Goal: Information Seeking & Learning: Learn about a topic

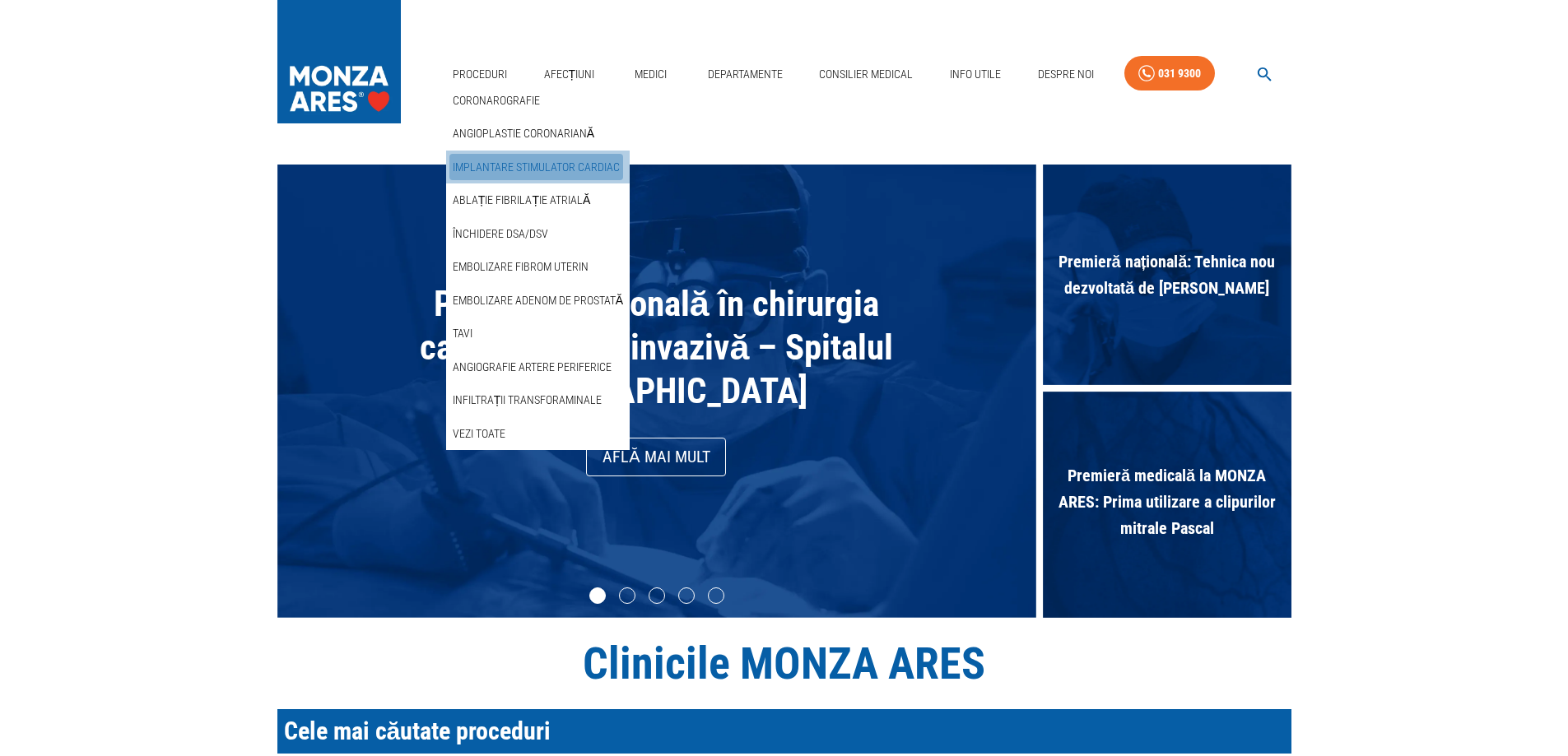
click at [496, 155] on link "Implantare stimulator cardiac" at bounding box center [536, 168] width 174 height 27
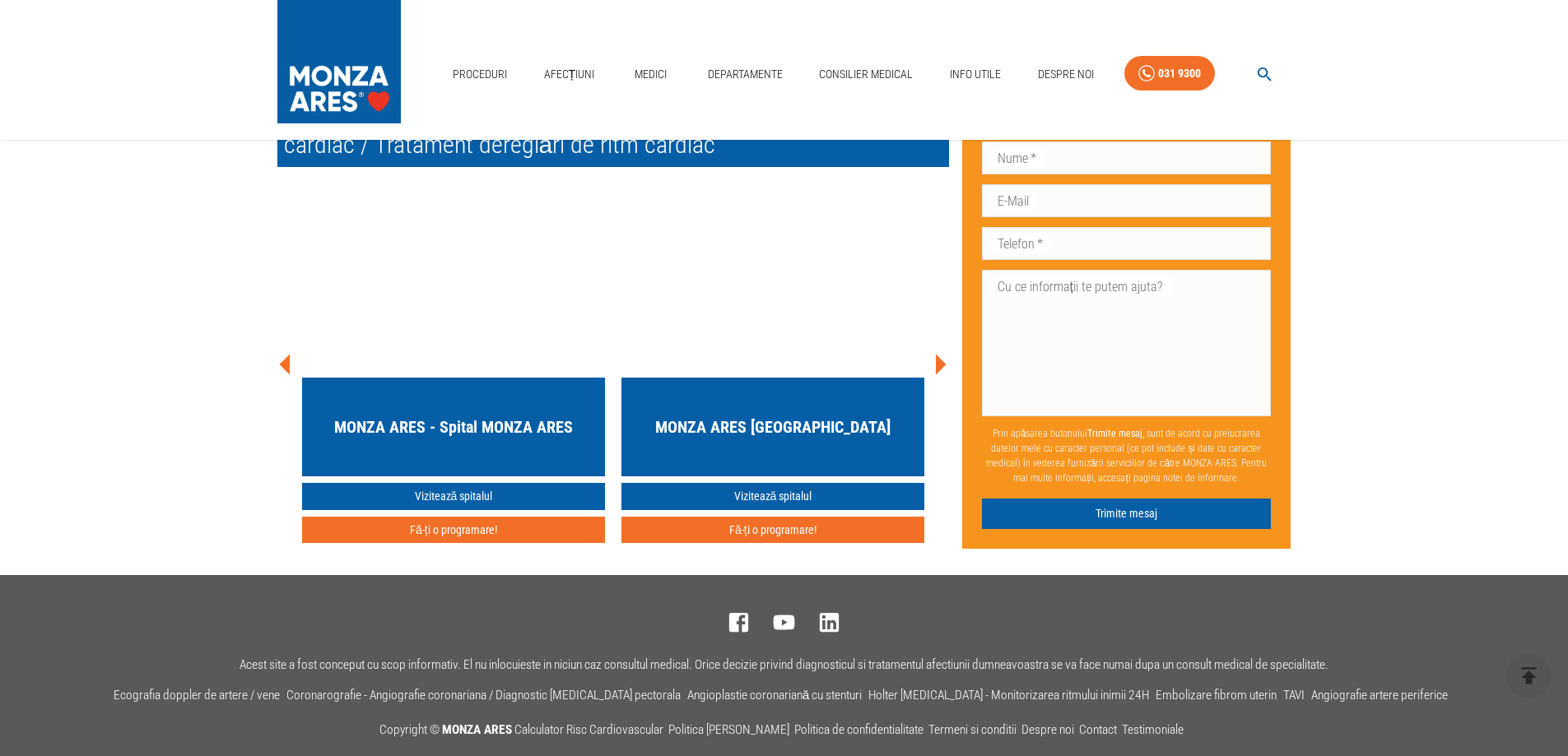
scroll to position [9955, 0]
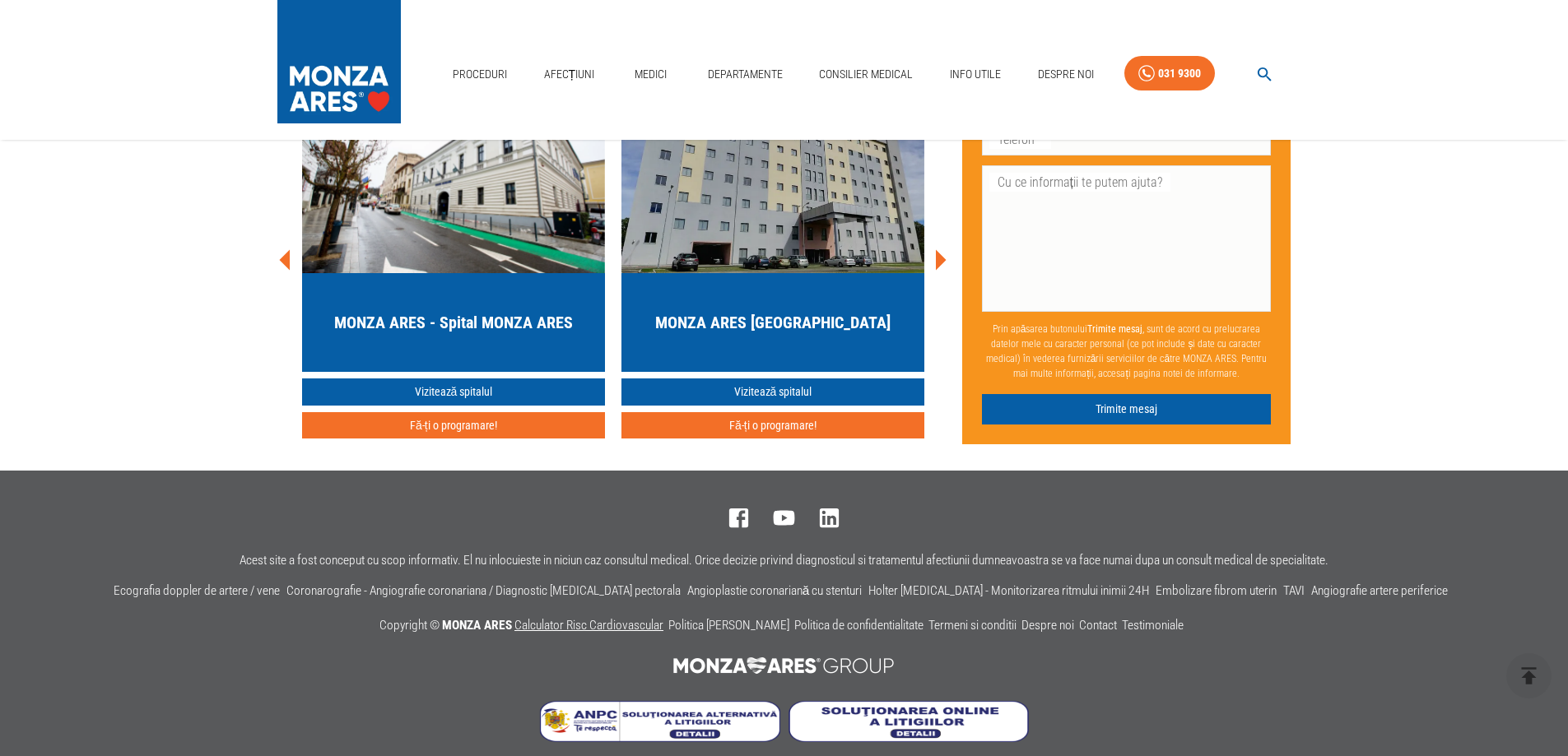
click at [599, 618] on link "Calculator Risc Cardiovascular" at bounding box center [589, 625] width 149 height 15
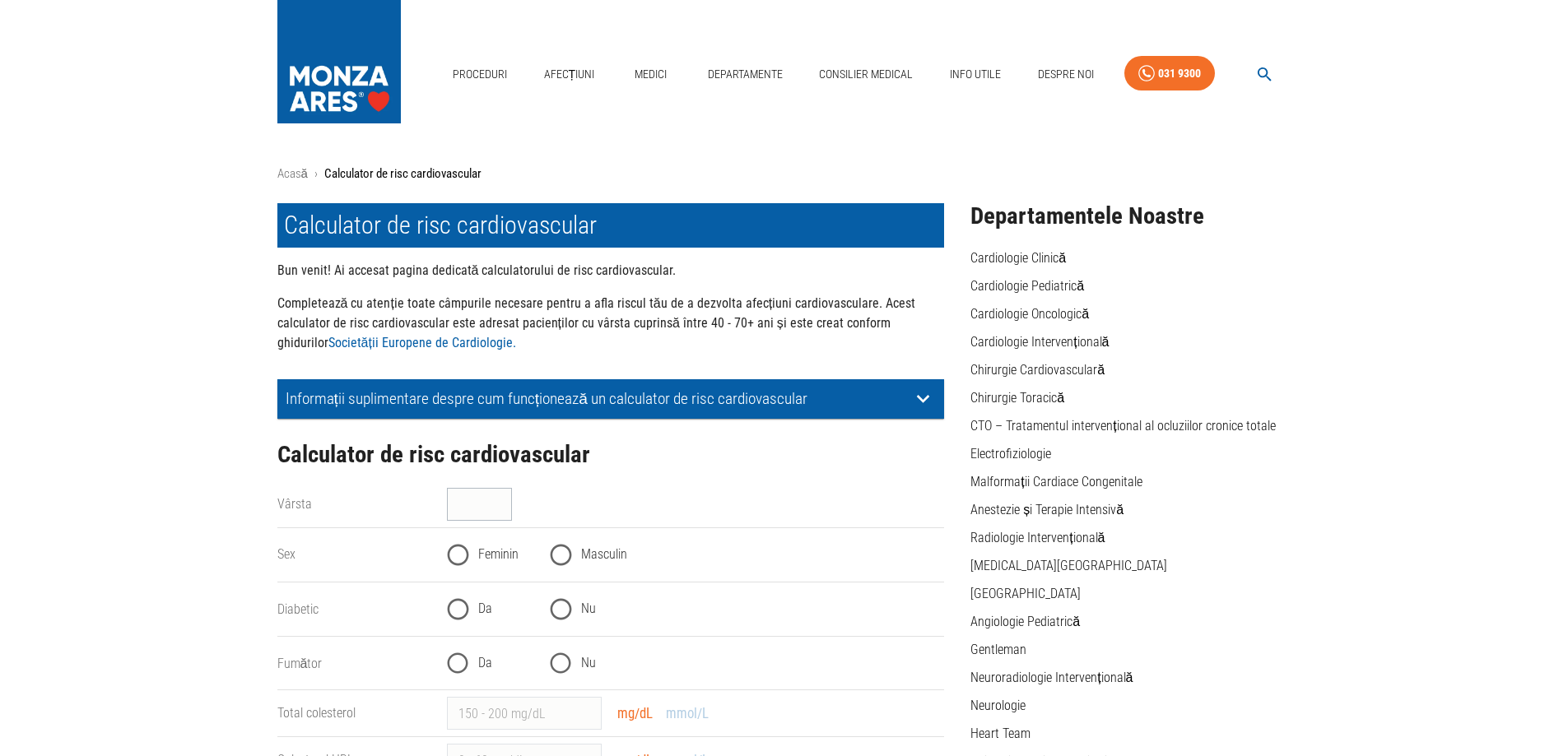
click at [477, 509] on input "Vârsta" at bounding box center [479, 504] width 65 height 33
type input "40"
click at [561, 546] on input "Masculin" at bounding box center [560, 554] width 40 height 40
radio input "true"
click at [470, 549] on input "Feminin" at bounding box center [458, 554] width 40 height 40
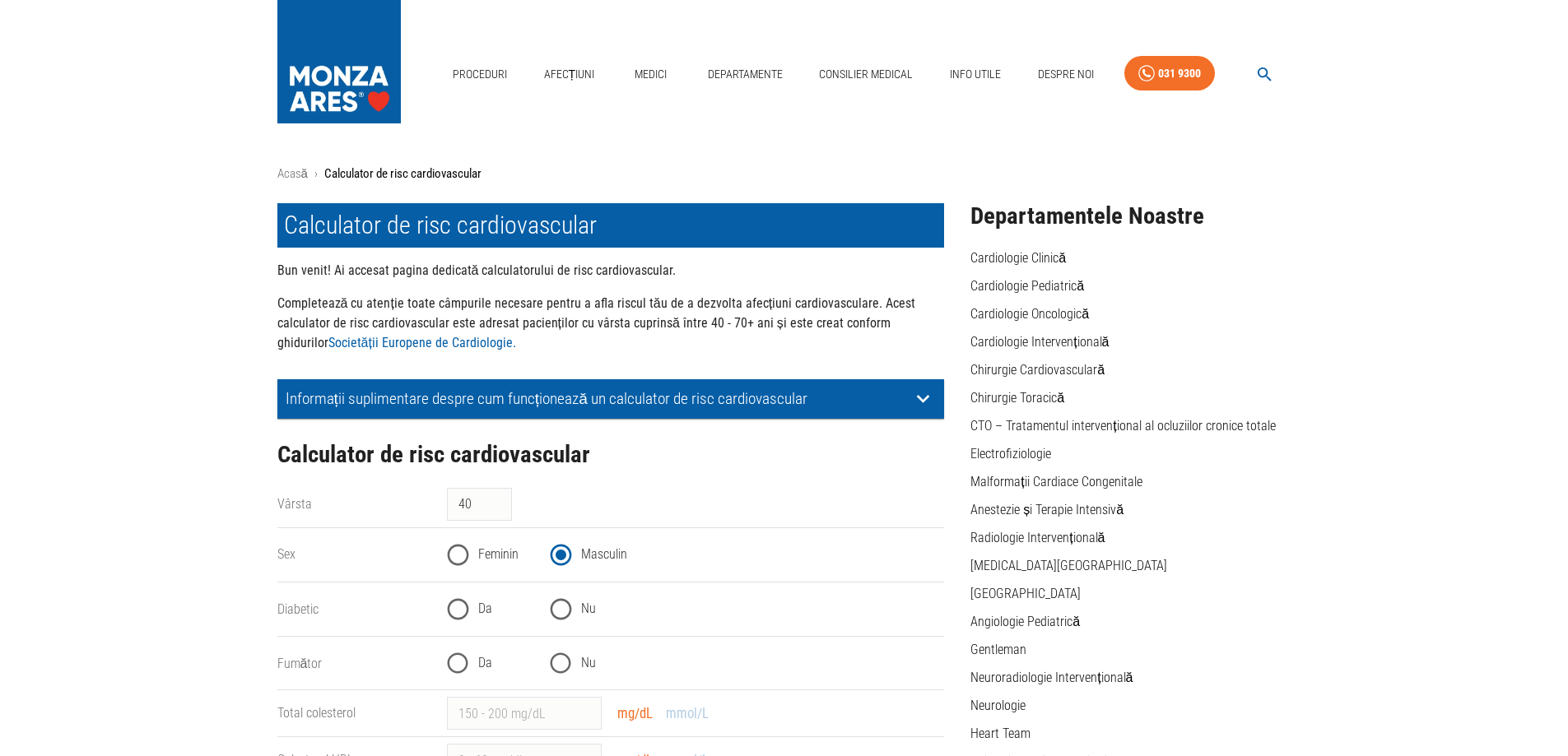
radio input "true"
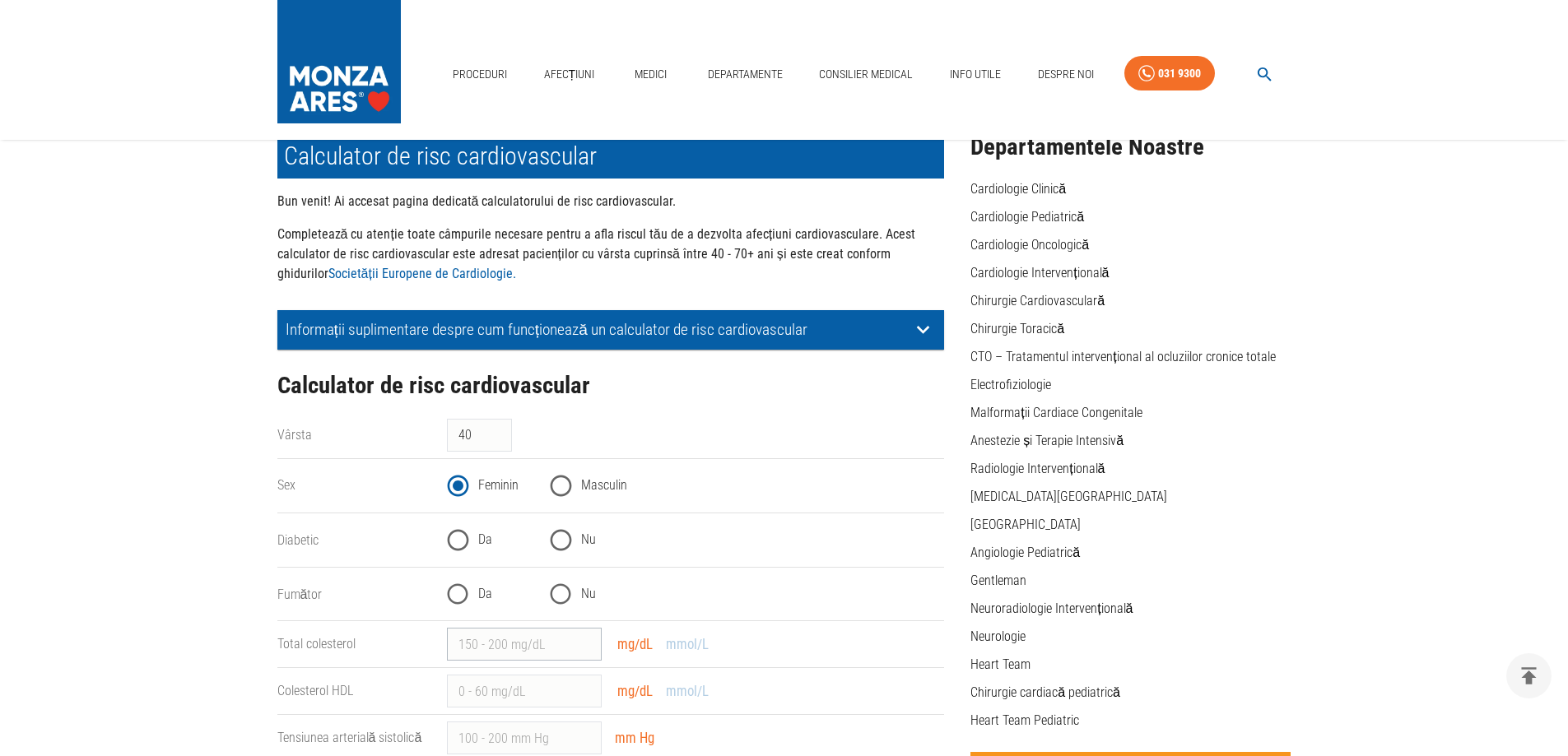
scroll to position [165, 0]
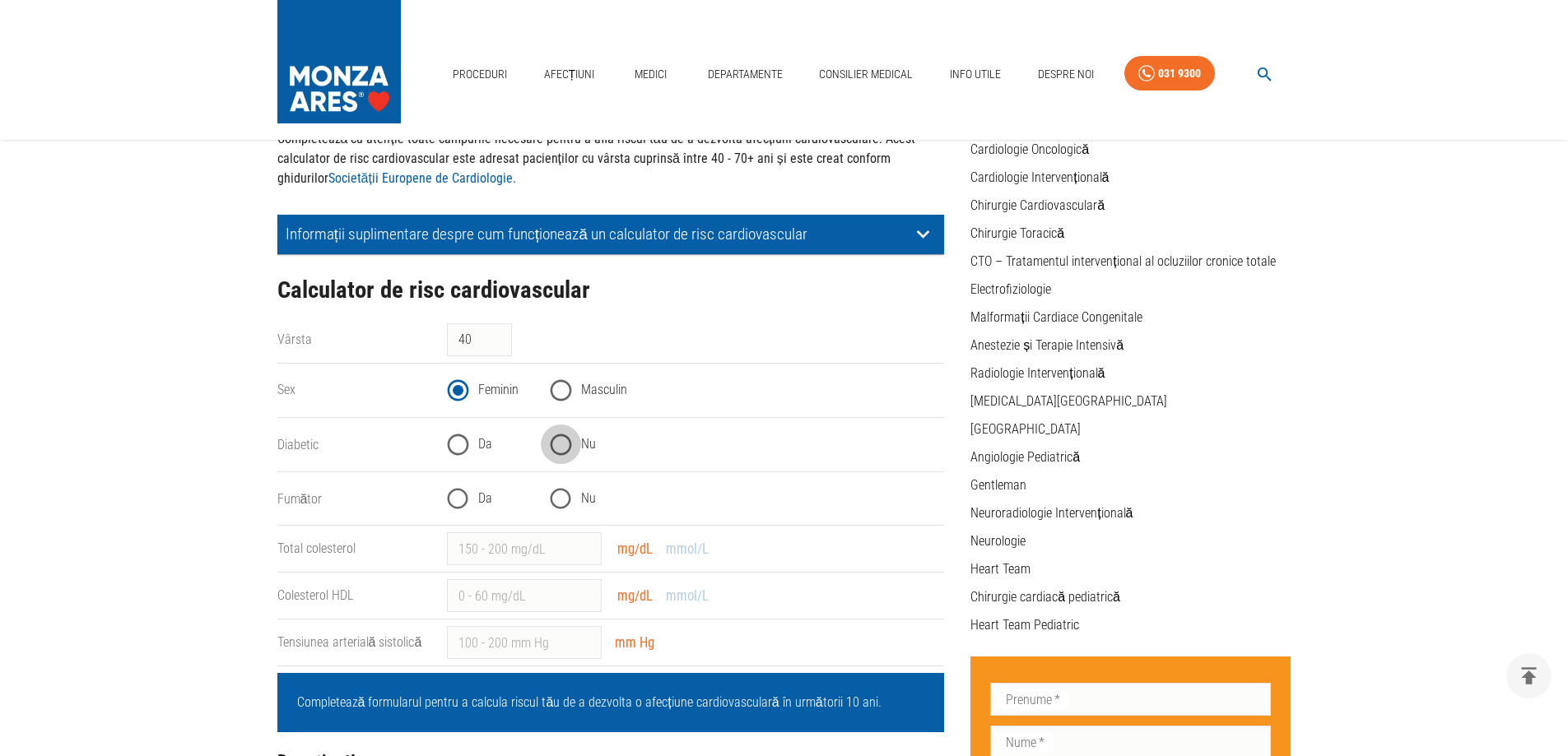
click at [573, 437] on input "Nu" at bounding box center [560, 444] width 40 height 40
radio input "true"
click at [562, 503] on input "Nu" at bounding box center [560, 499] width 40 height 40
radio input "true"
click at [489, 545] on input "Total colesterol" at bounding box center [524, 548] width 155 height 33
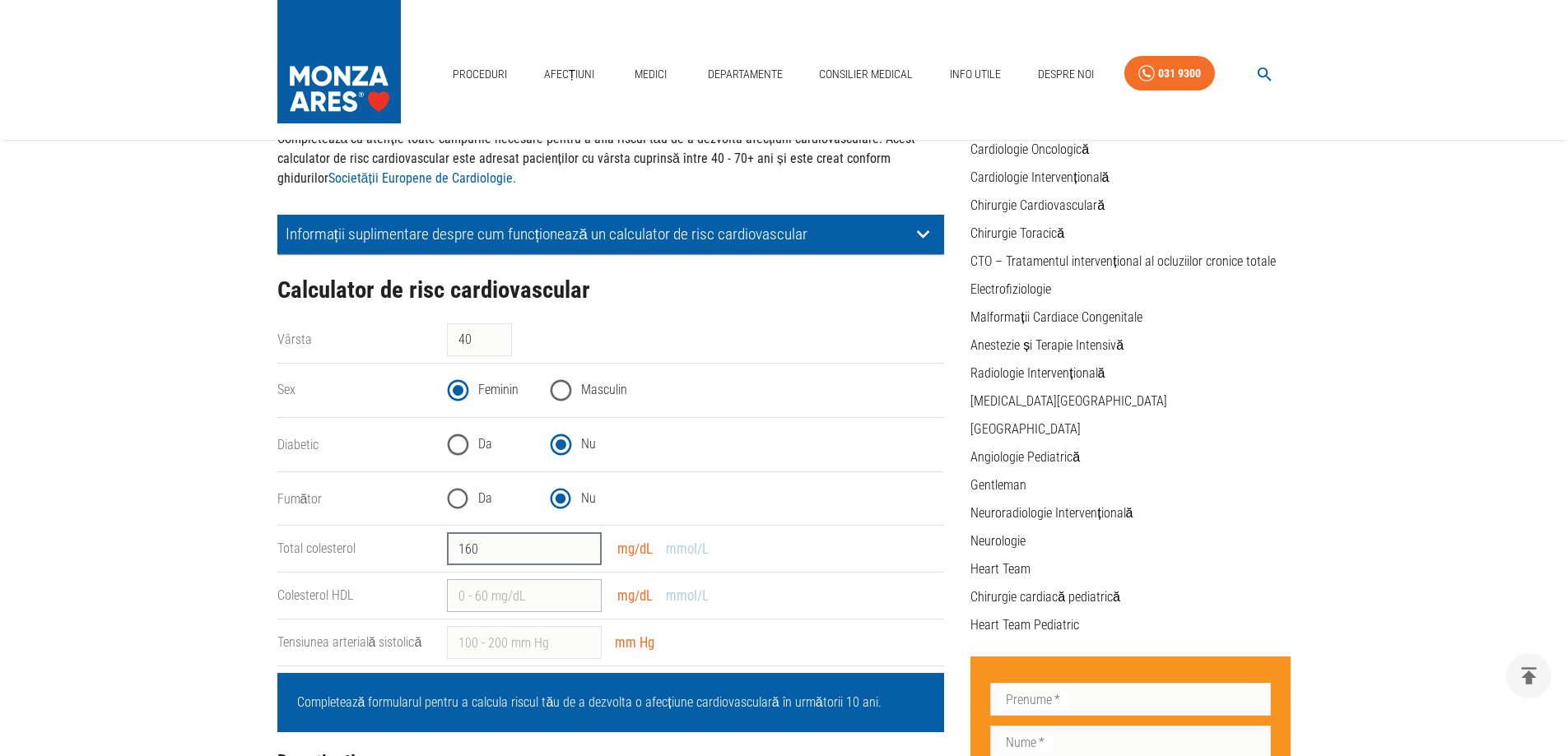
type input "160"
click at [501, 584] on input "Colesterol HDL" at bounding box center [524, 596] width 155 height 33
type input "23"
click at [502, 640] on input "Tensiunea arterială sistolică" at bounding box center [524, 642] width 155 height 33
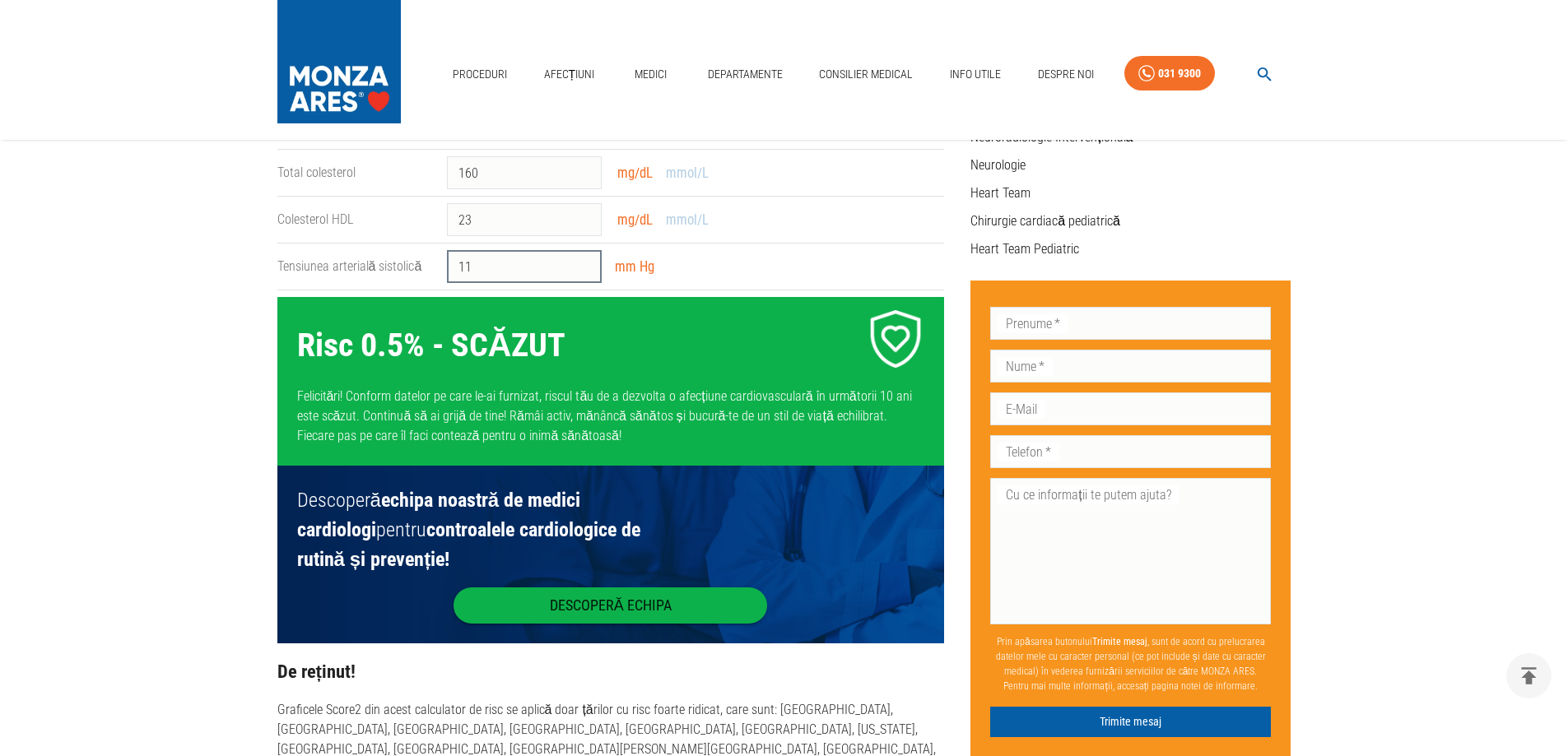
scroll to position [576, 0]
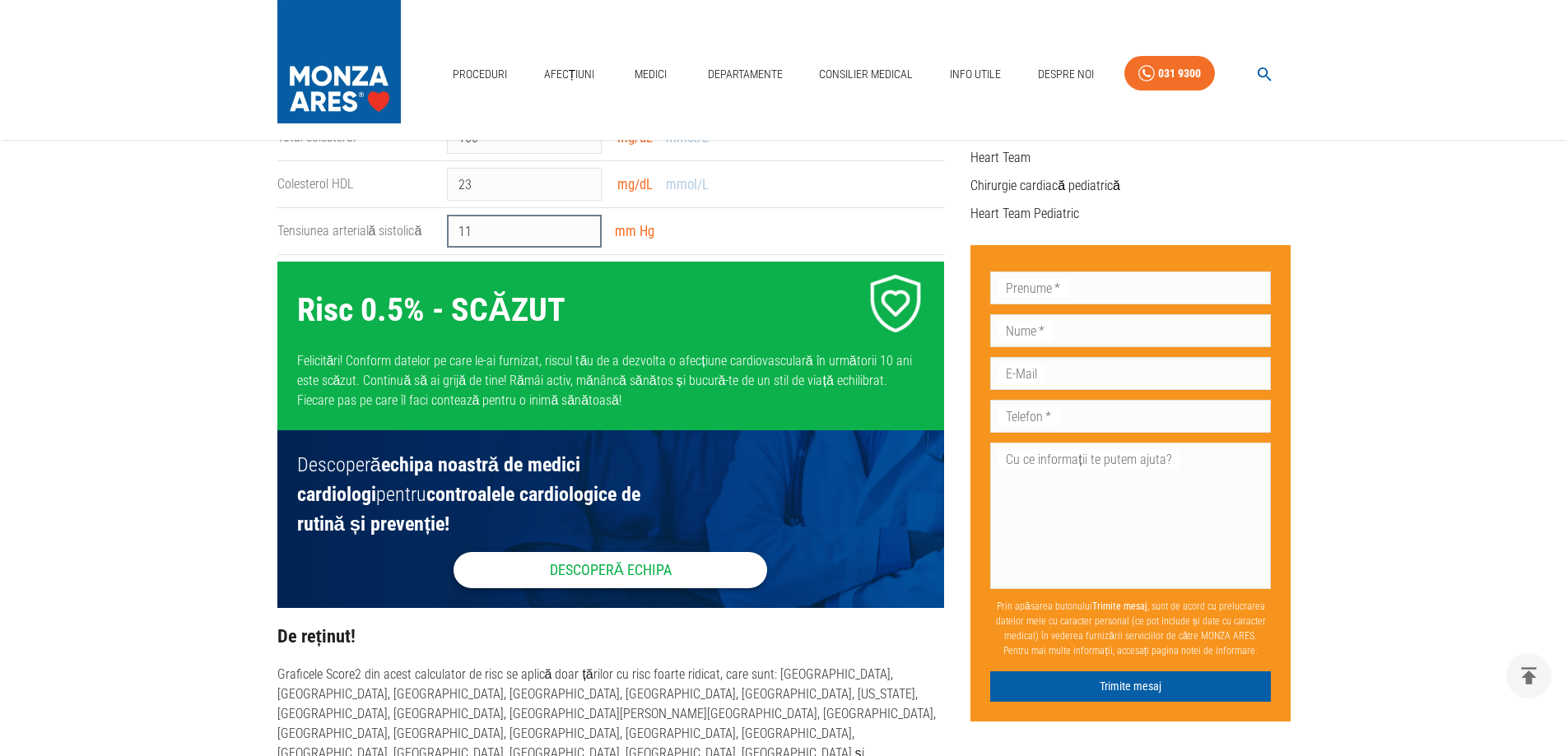
type input "11"
click at [692, 580] on link "Descoperă echipa" at bounding box center [610, 570] width 314 height 36
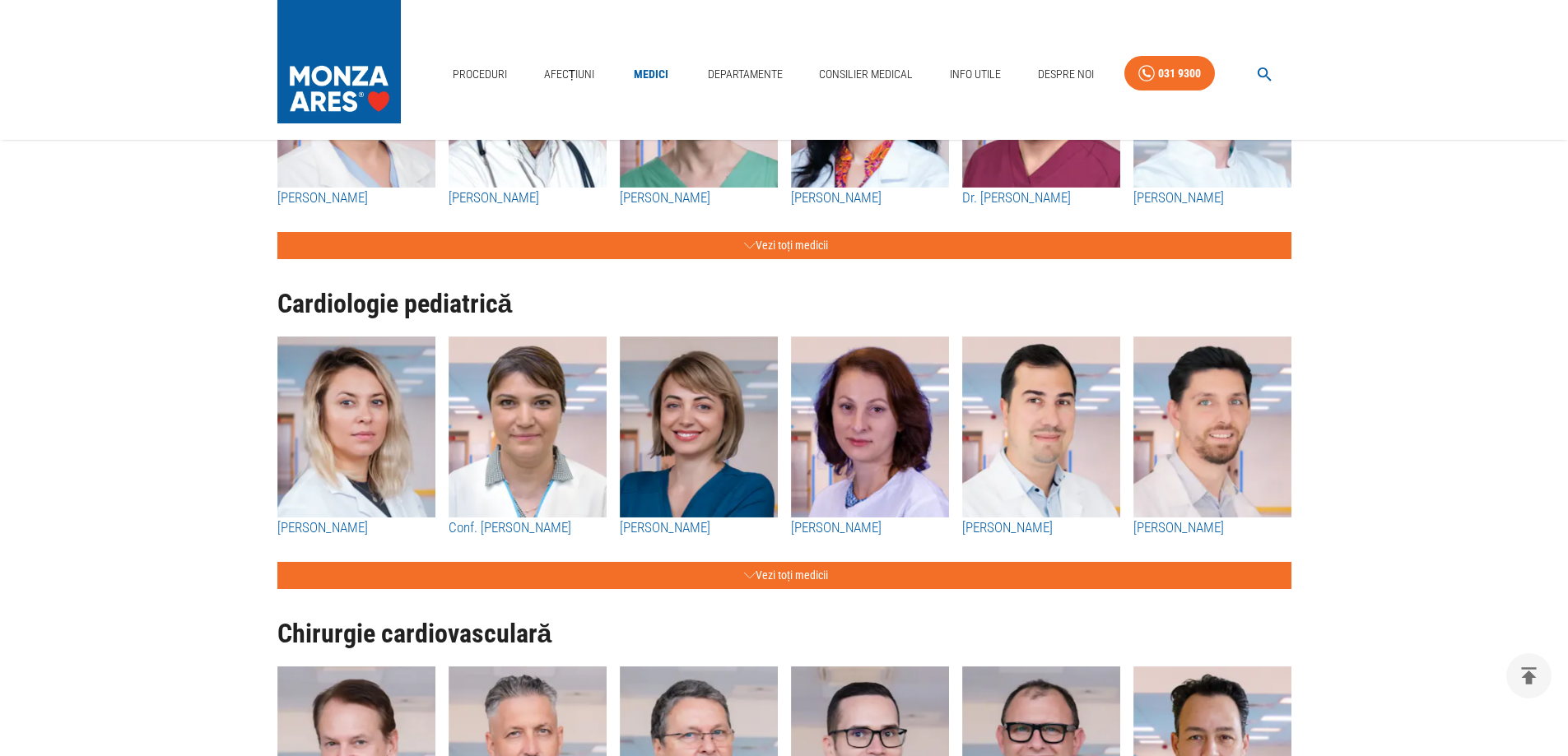
scroll to position [1317, 0]
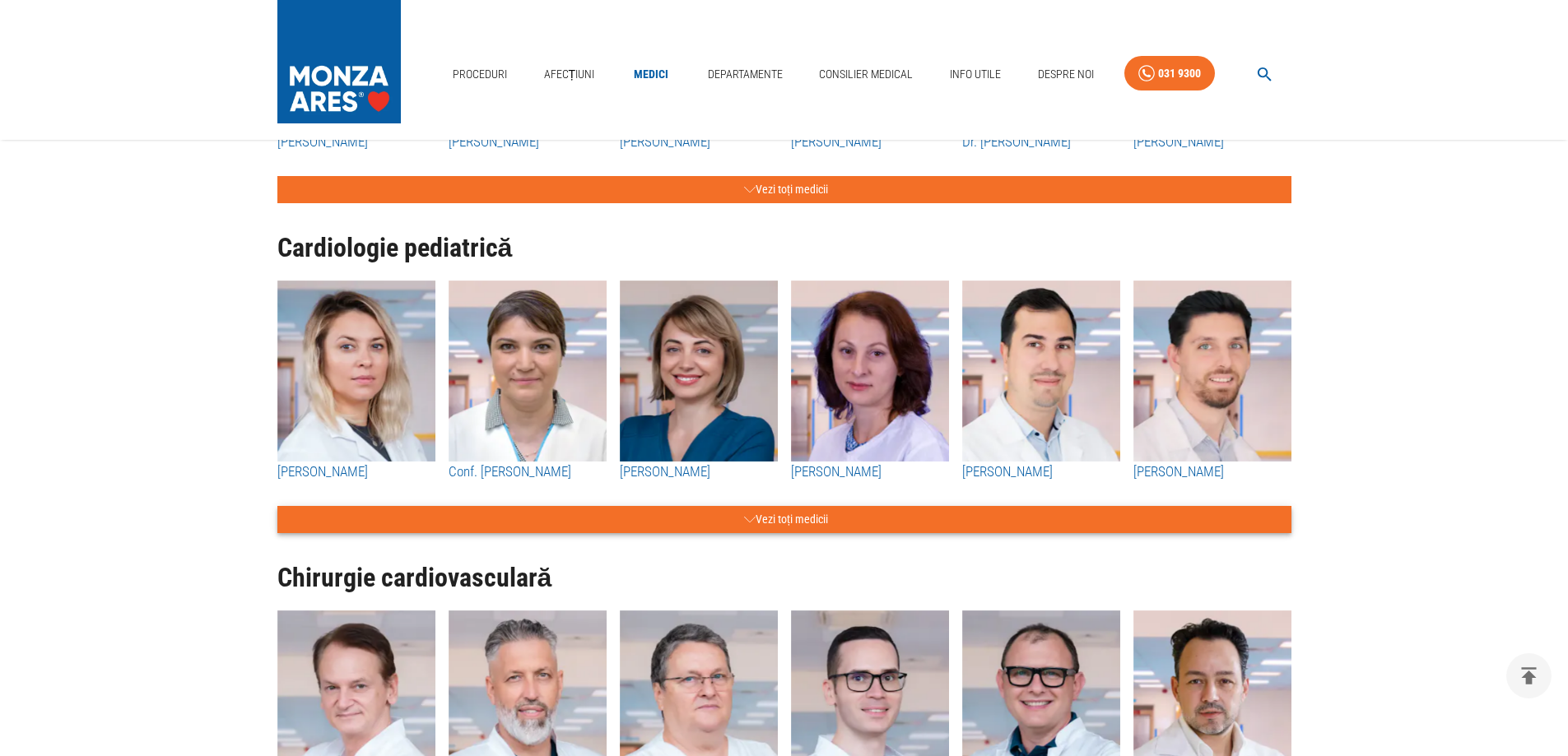
click at [600, 520] on button "Vezi toți medicii" at bounding box center [785, 520] width 1014 height 27
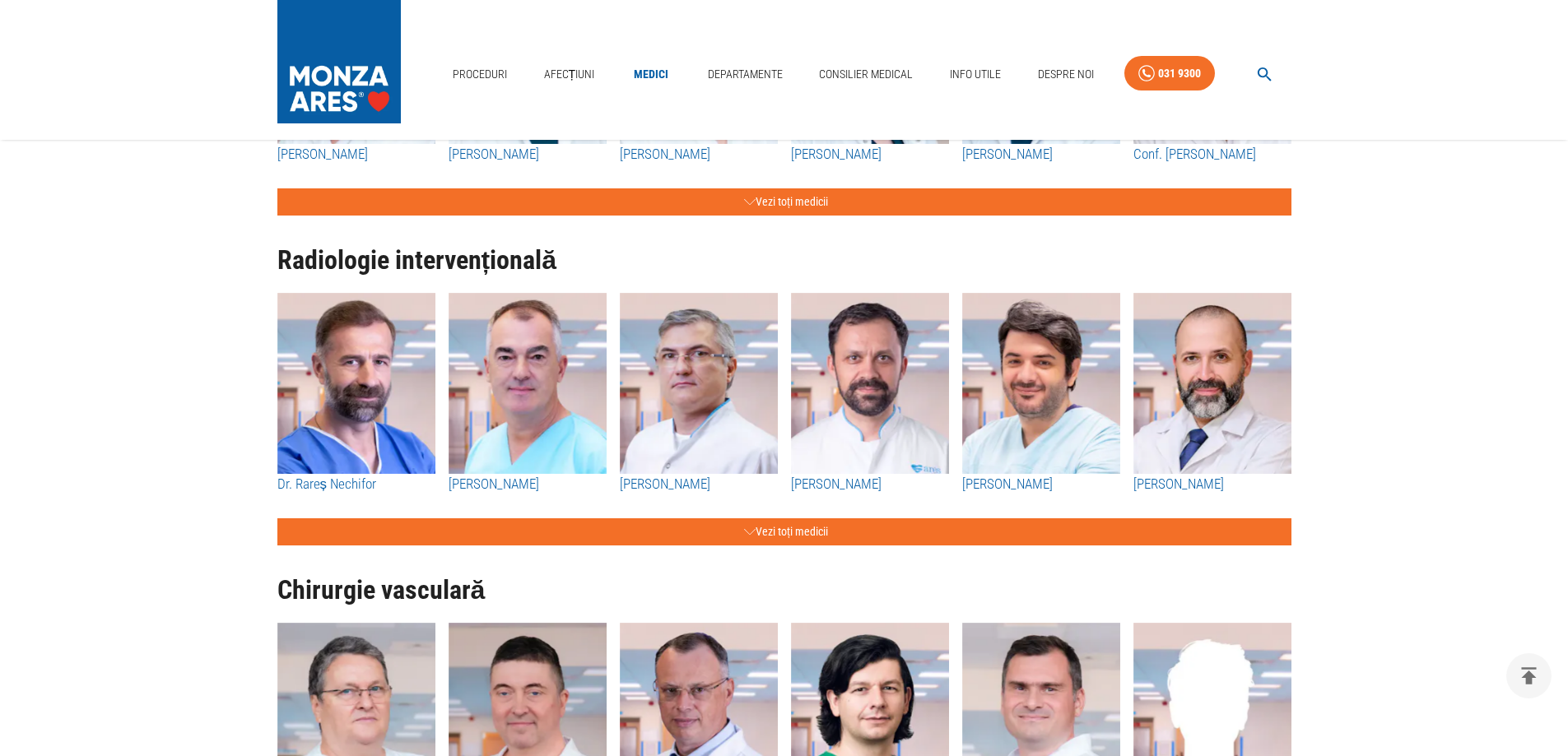
scroll to position [2221, 0]
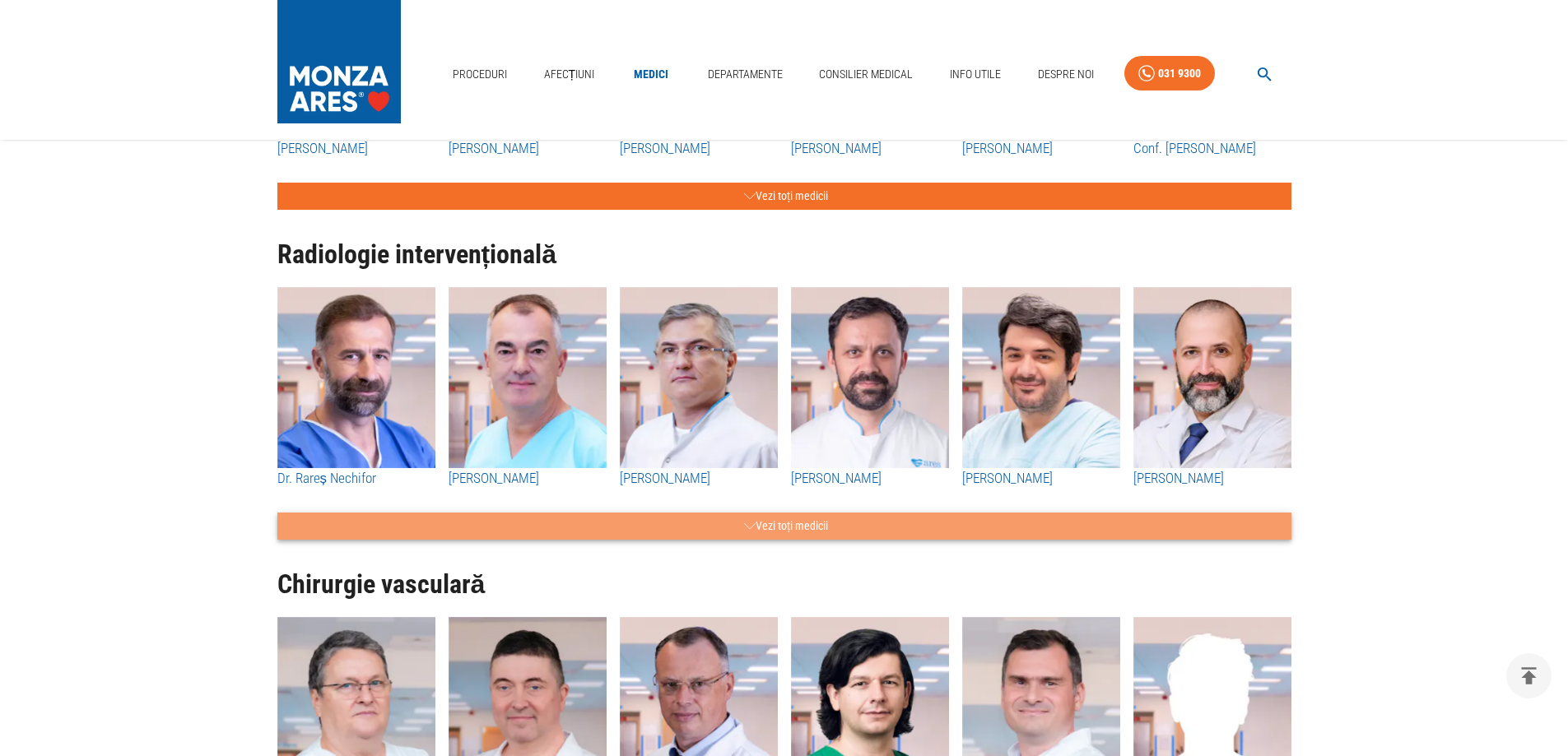
click at [671, 521] on button "Vezi toți medicii" at bounding box center [785, 526] width 1014 height 27
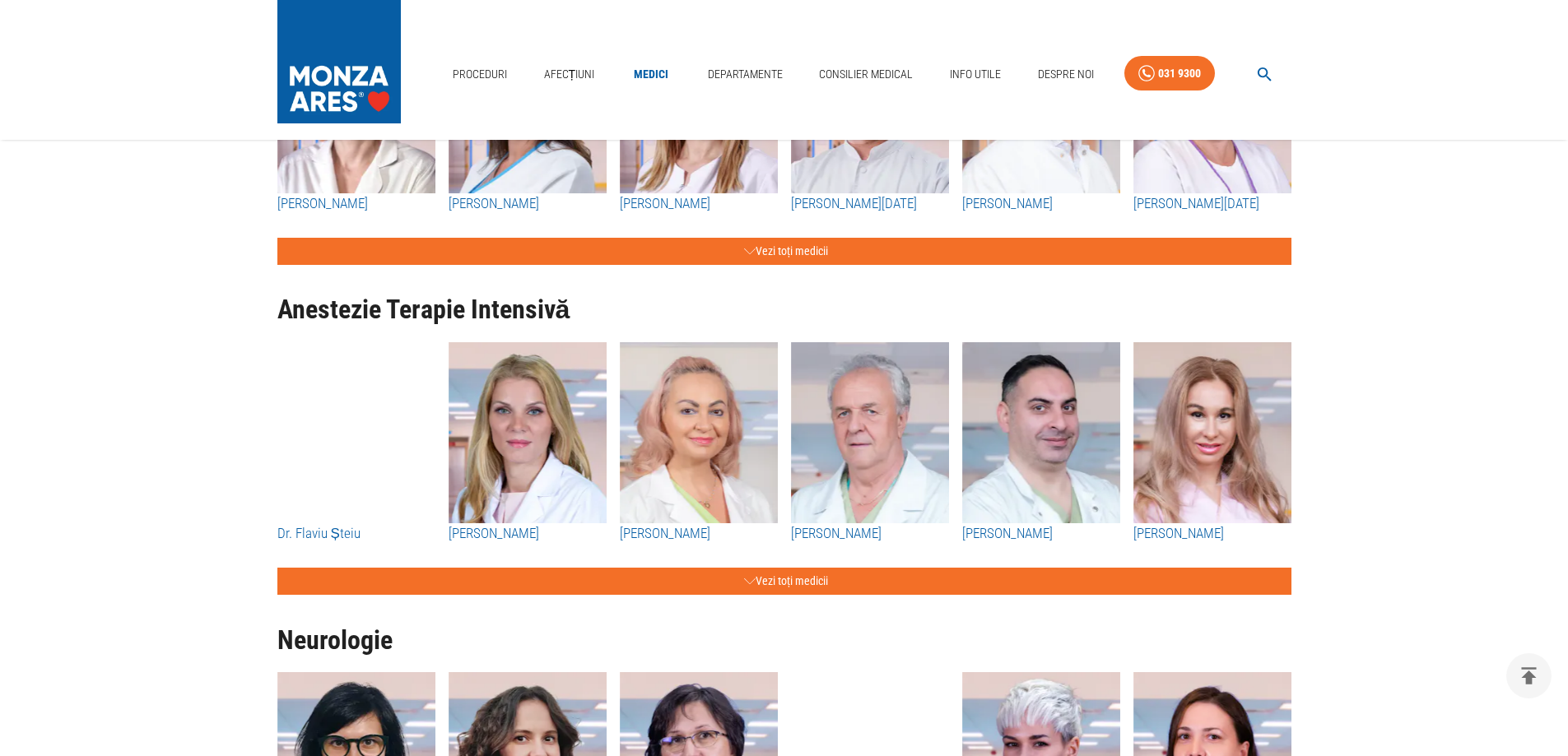
scroll to position [3702, 0]
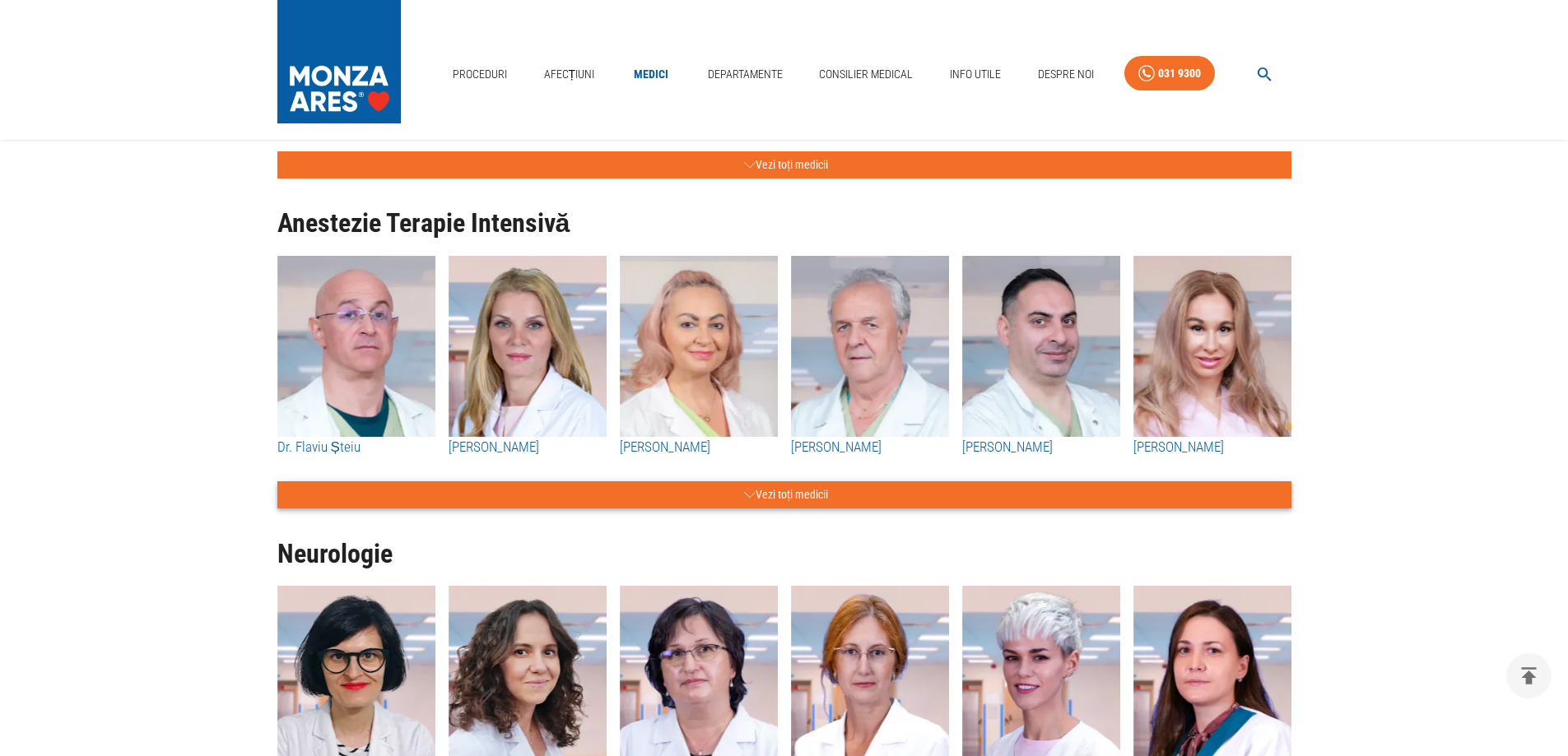
click at [685, 494] on button "Vezi toți medicii" at bounding box center [785, 494] width 1014 height 27
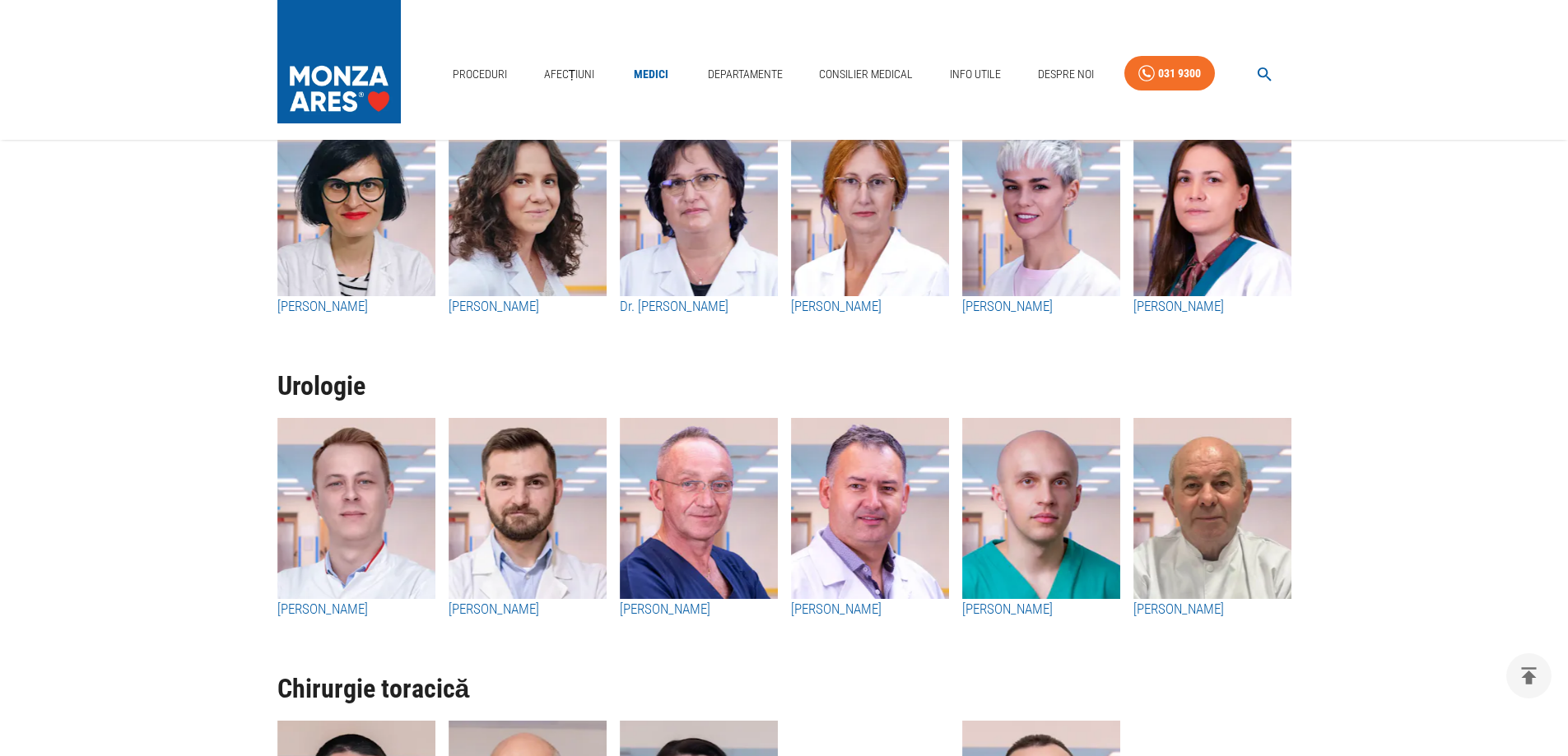
scroll to position [4443, 0]
